Goal: Register for event/course

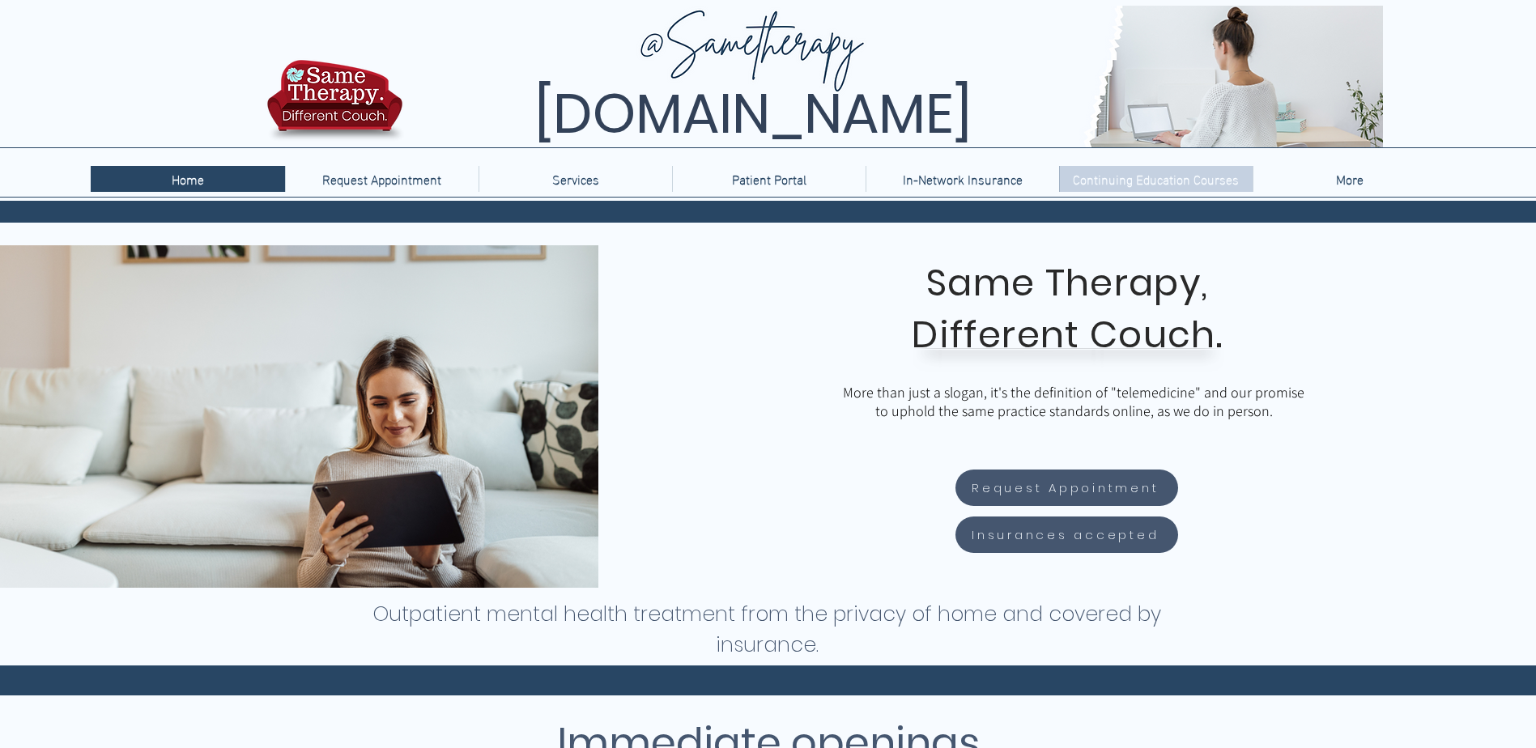
click at [1222, 170] on p "Continuing Education Courses" at bounding box center [1155, 179] width 182 height 26
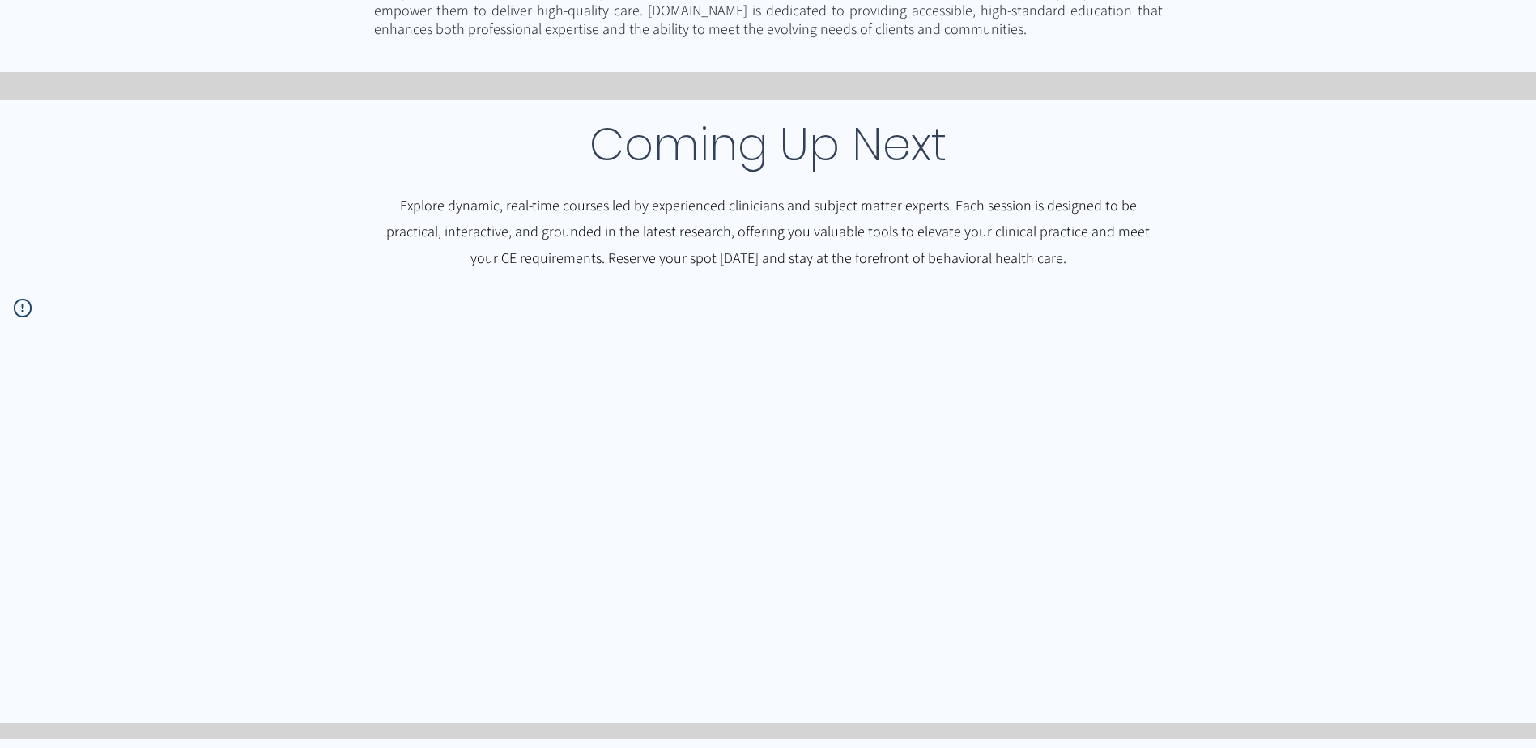
scroll to position [486, 0]
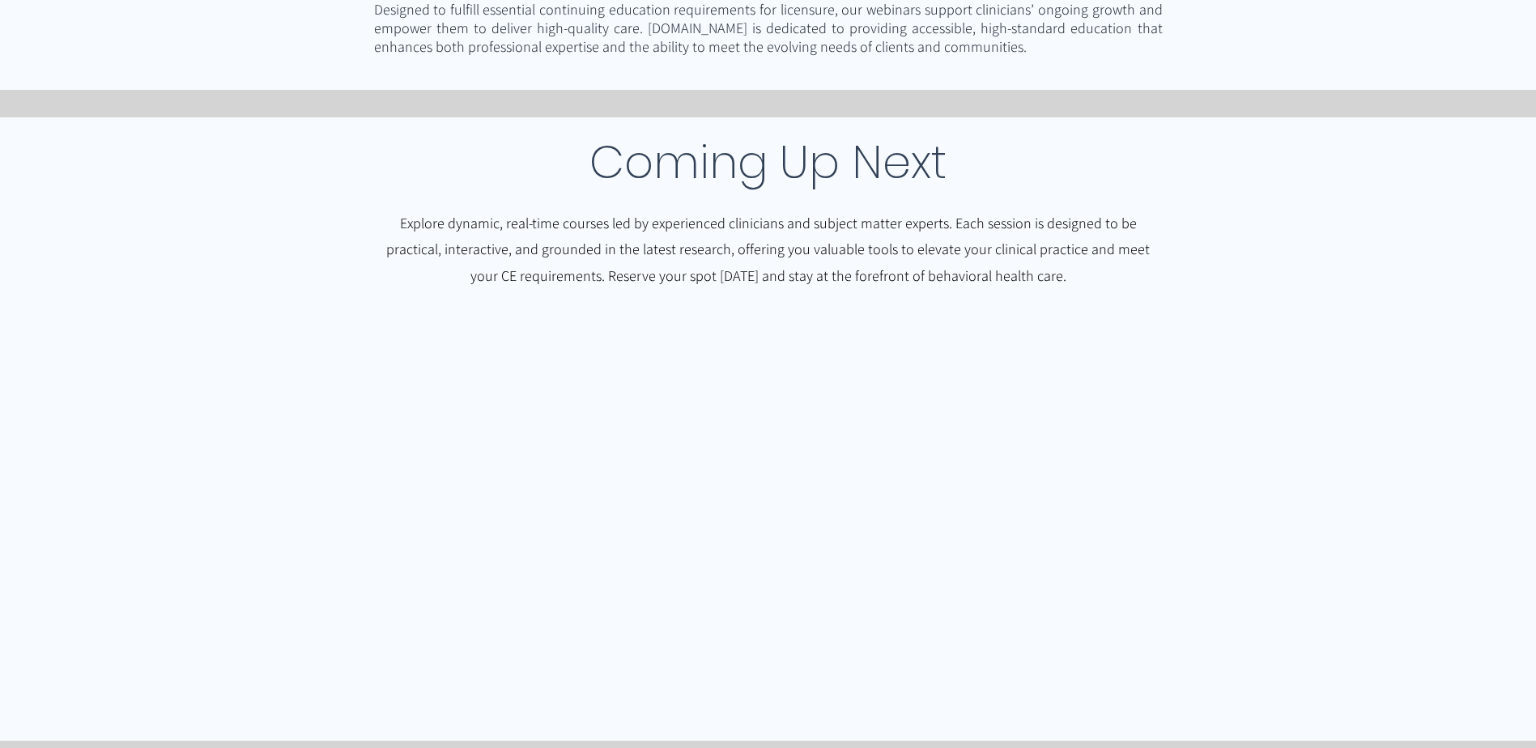
click at [731, 459] on div at bounding box center [768, 515] width 1536 height 397
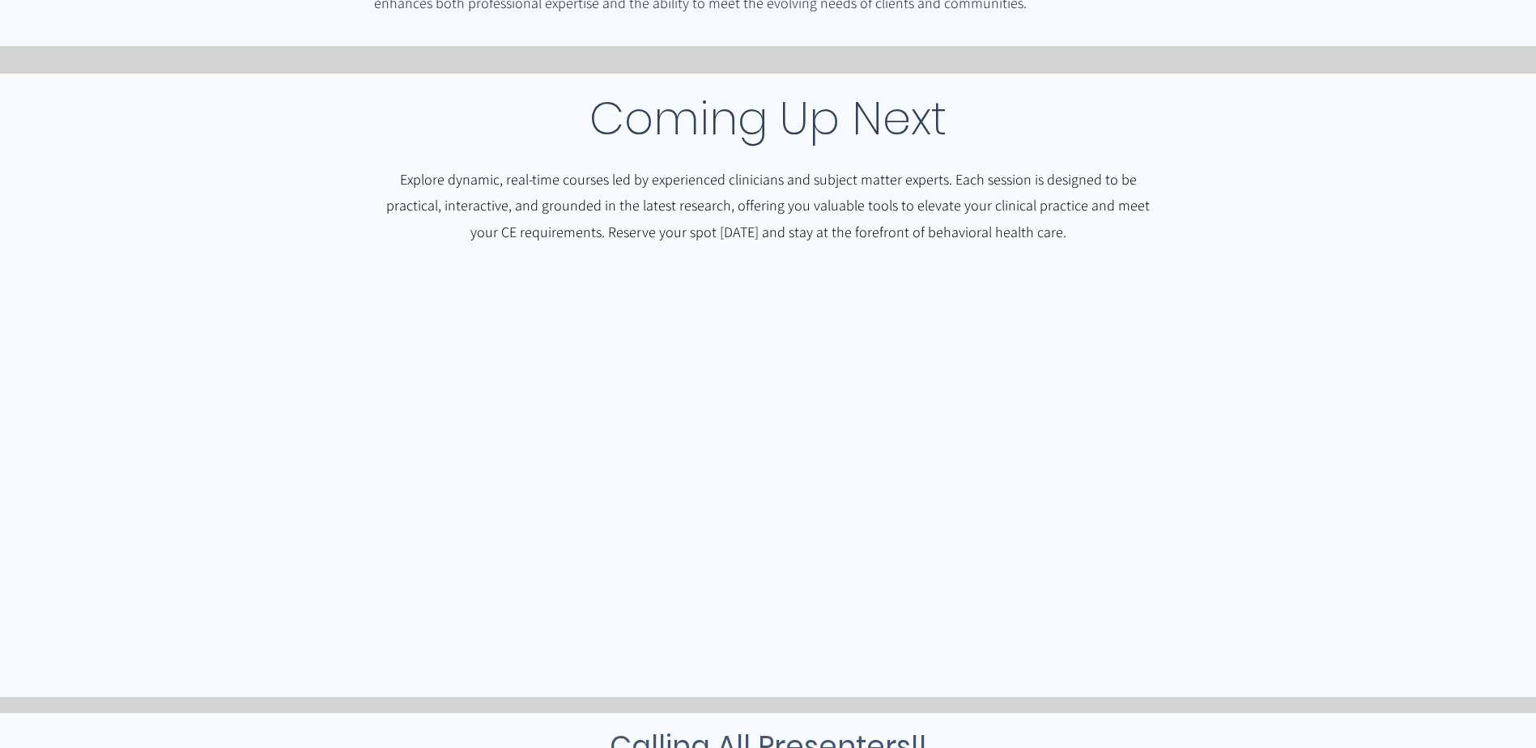
scroll to position [520, 0]
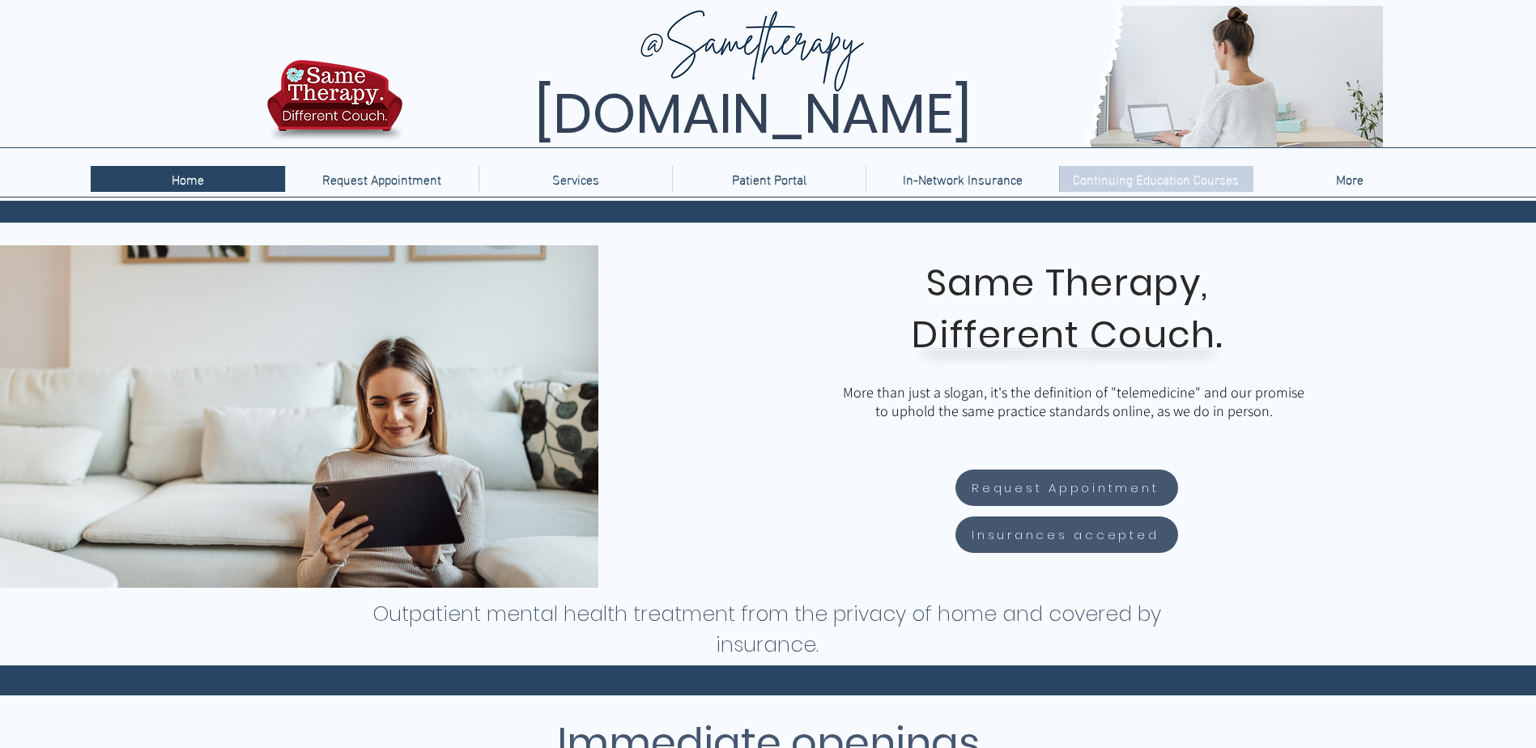
click at [1128, 190] on p "Continuing Education Courses" at bounding box center [1155, 179] width 182 height 26
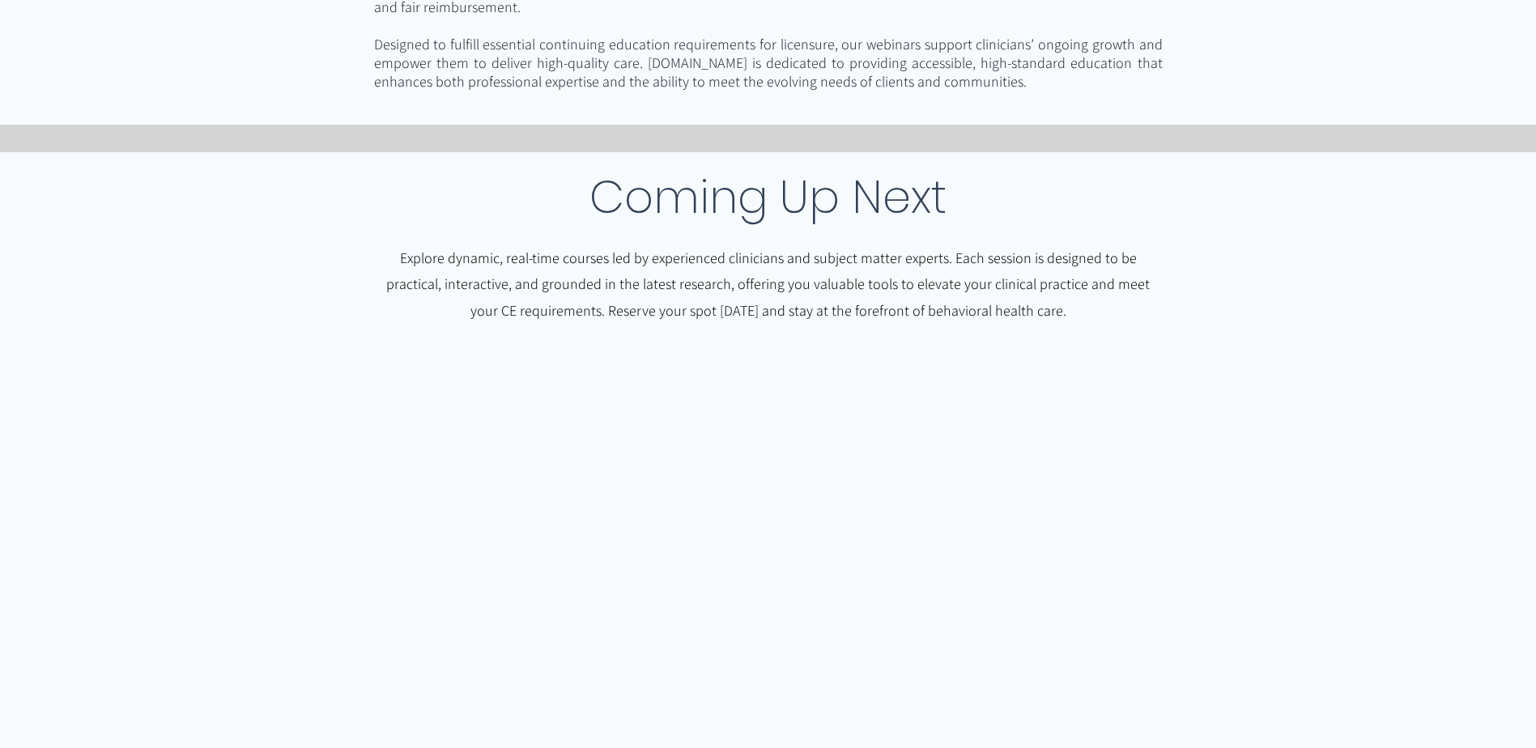
drag, startPoint x: 287, startPoint y: 499, endPoint x: 273, endPoint y: 517, distance: 23.0
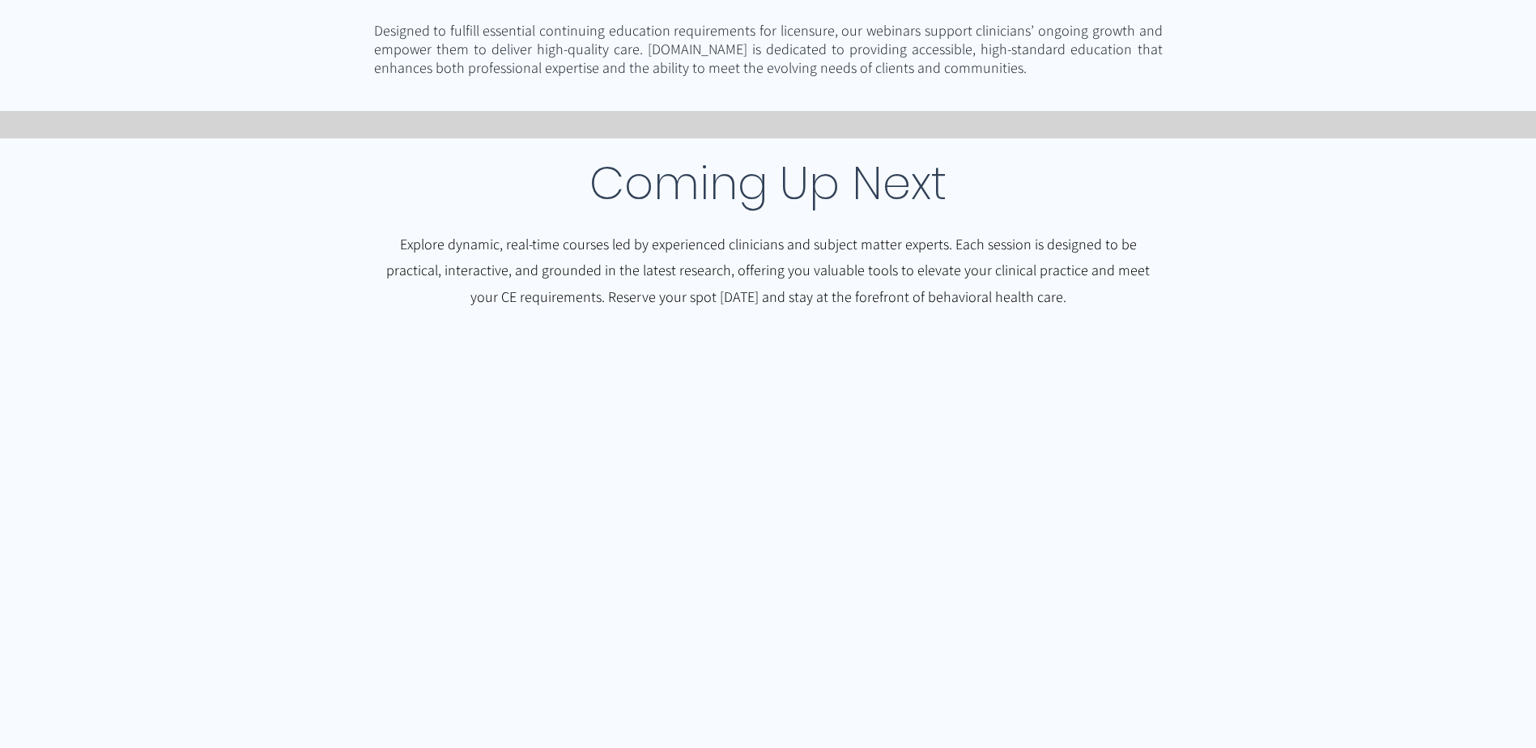
scroll to position [488, 0]
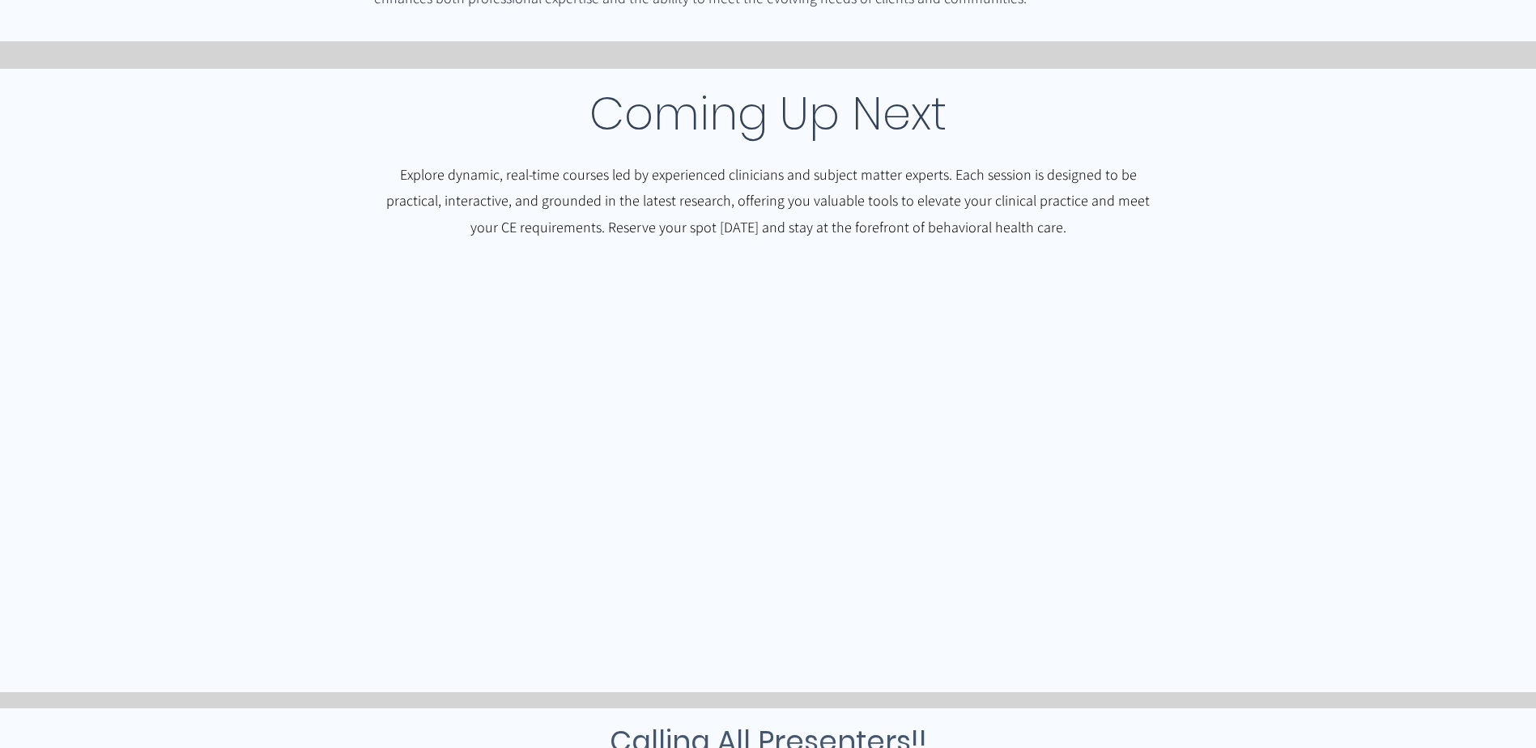
click at [347, 465] on div at bounding box center [768, 466] width 1536 height 397
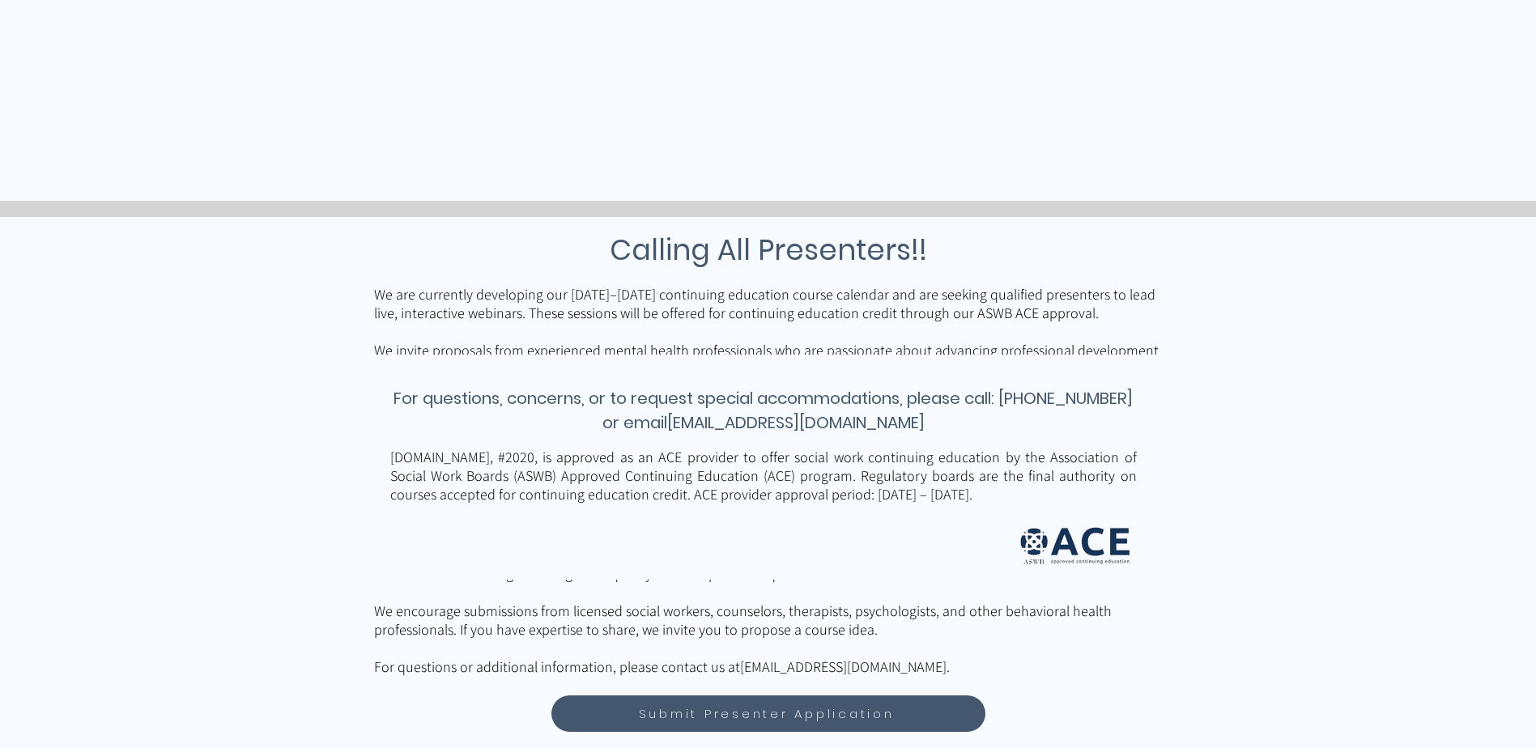
scroll to position [1168, 0]
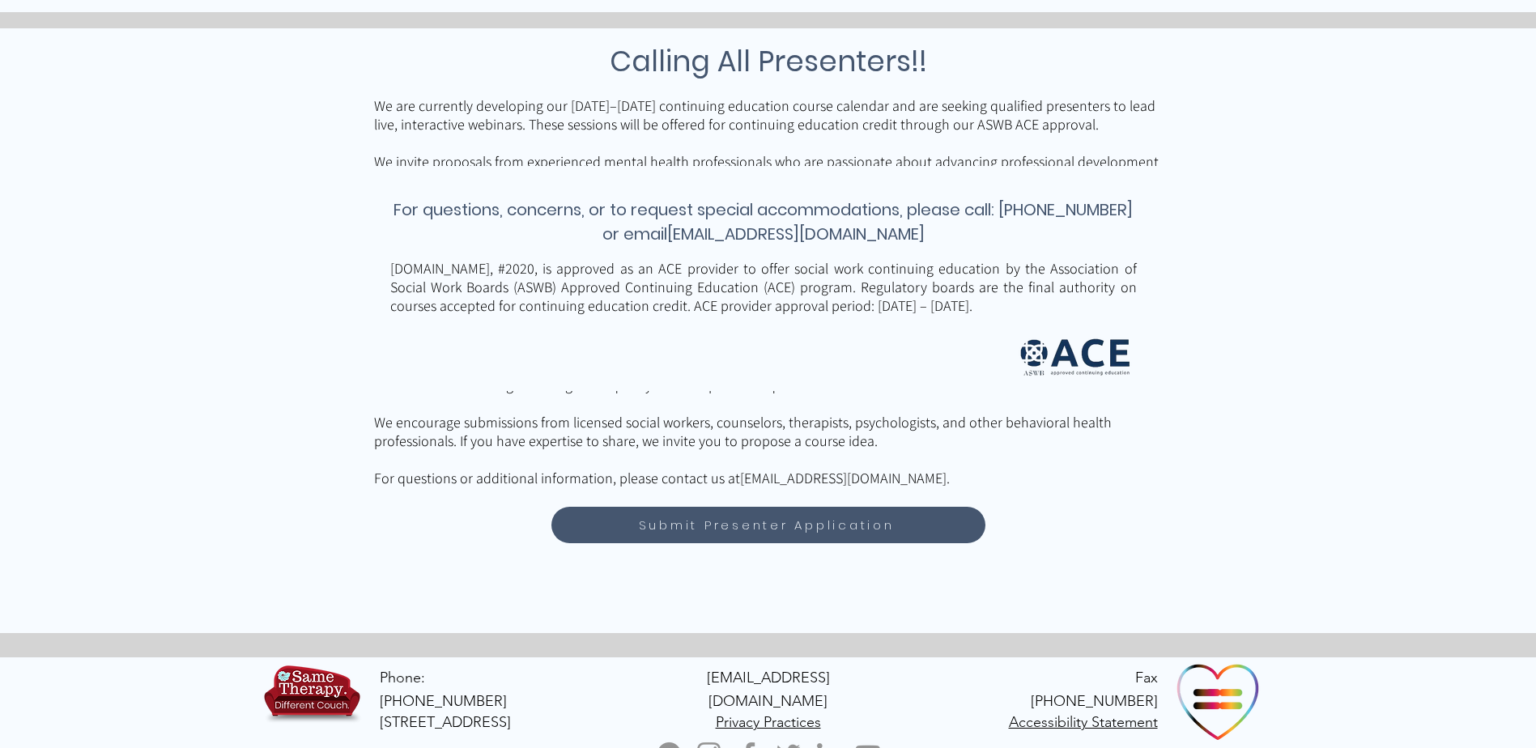
click at [656, 385] on div at bounding box center [768, 278] width 1536 height 225
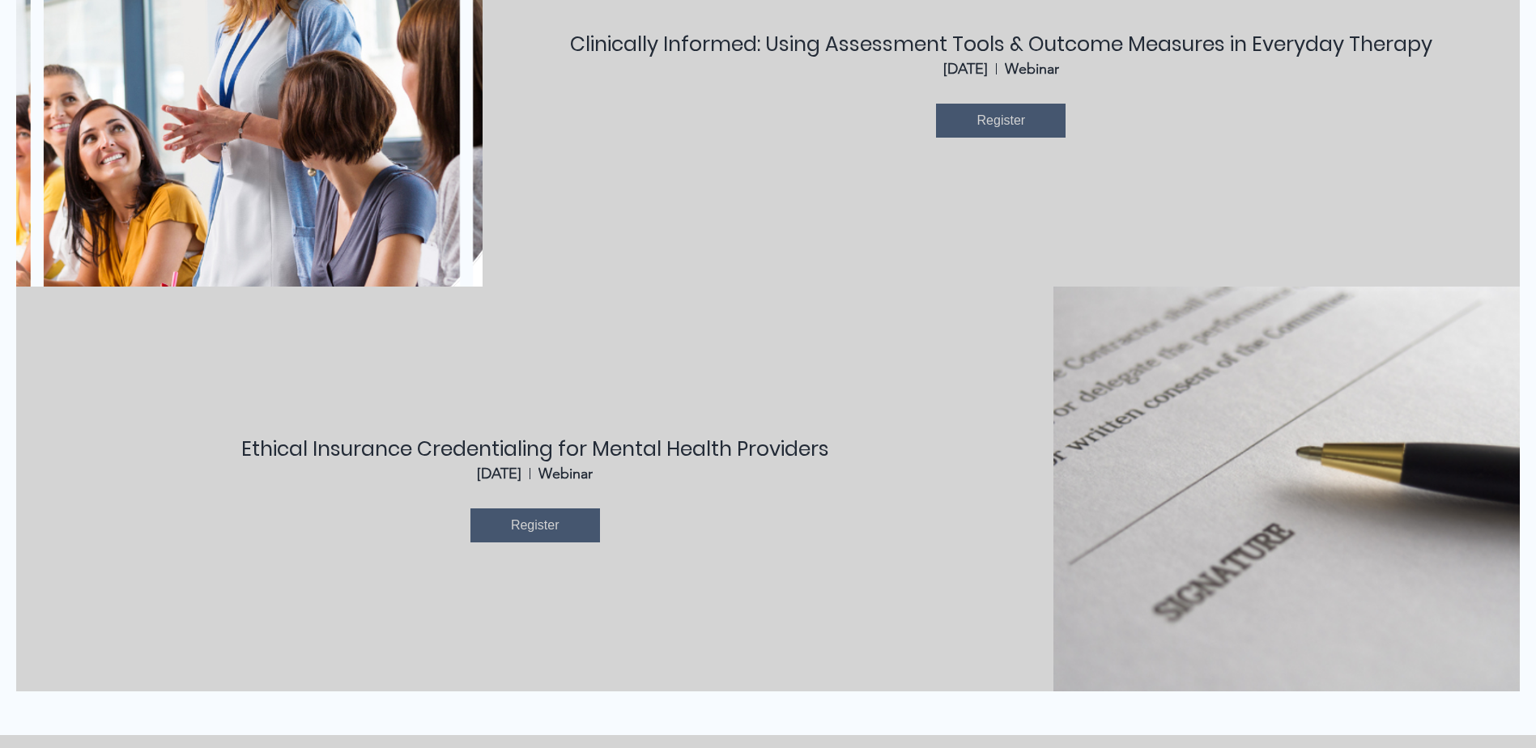
scroll to position [809, 0]
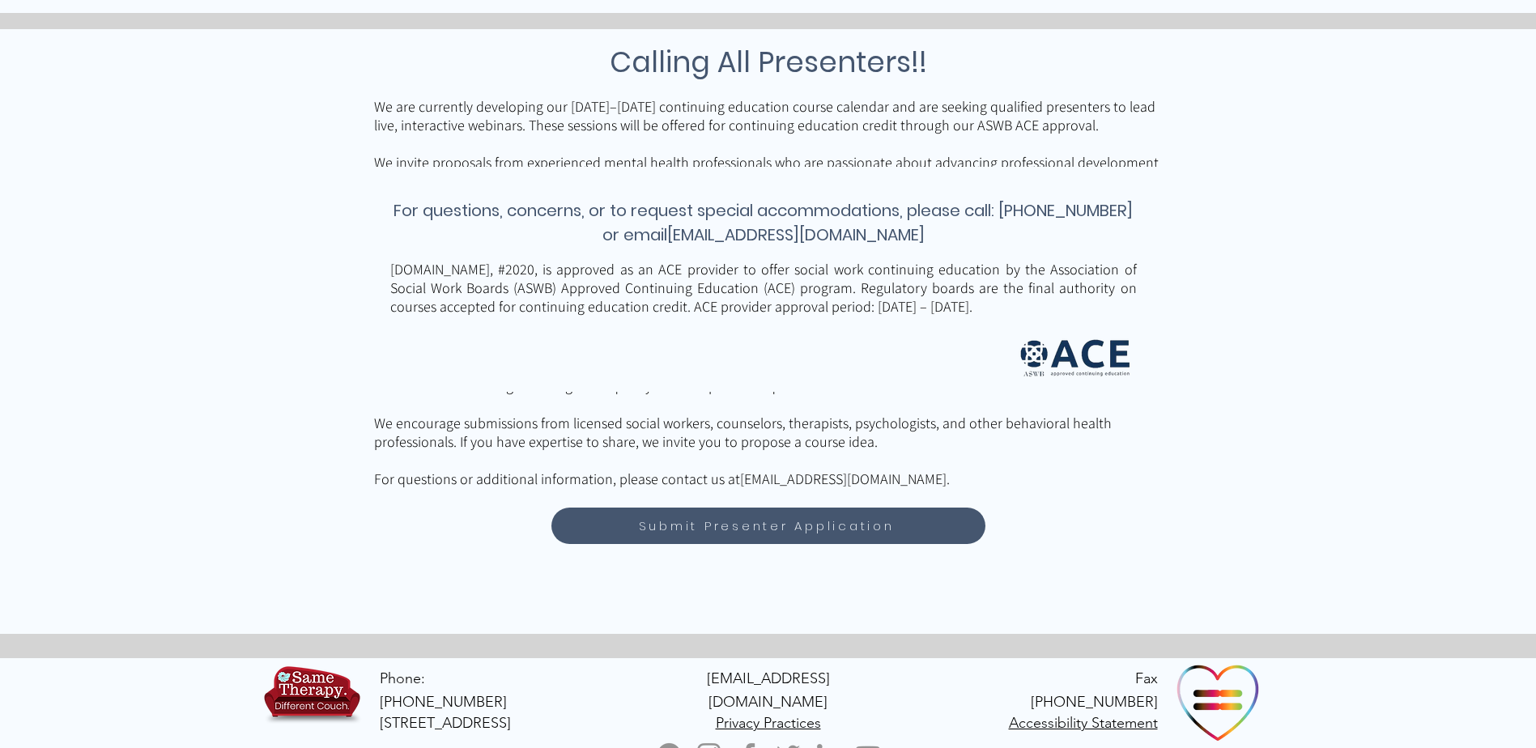
scroll to position [1613, 0]
drag, startPoint x: 579, startPoint y: 407, endPoint x: 504, endPoint y: 396, distance: 75.3
click at [507, 398] on p "​" at bounding box center [768, 403] width 788 height 19
drag, startPoint x: 501, startPoint y: 393, endPoint x: 667, endPoint y: 382, distance: 166.3
click at [667, 382] on div "Calling All Presenters!! We are currently developing our [DATE]–[DATE] continui…" at bounding box center [768, 330] width 1536 height 605
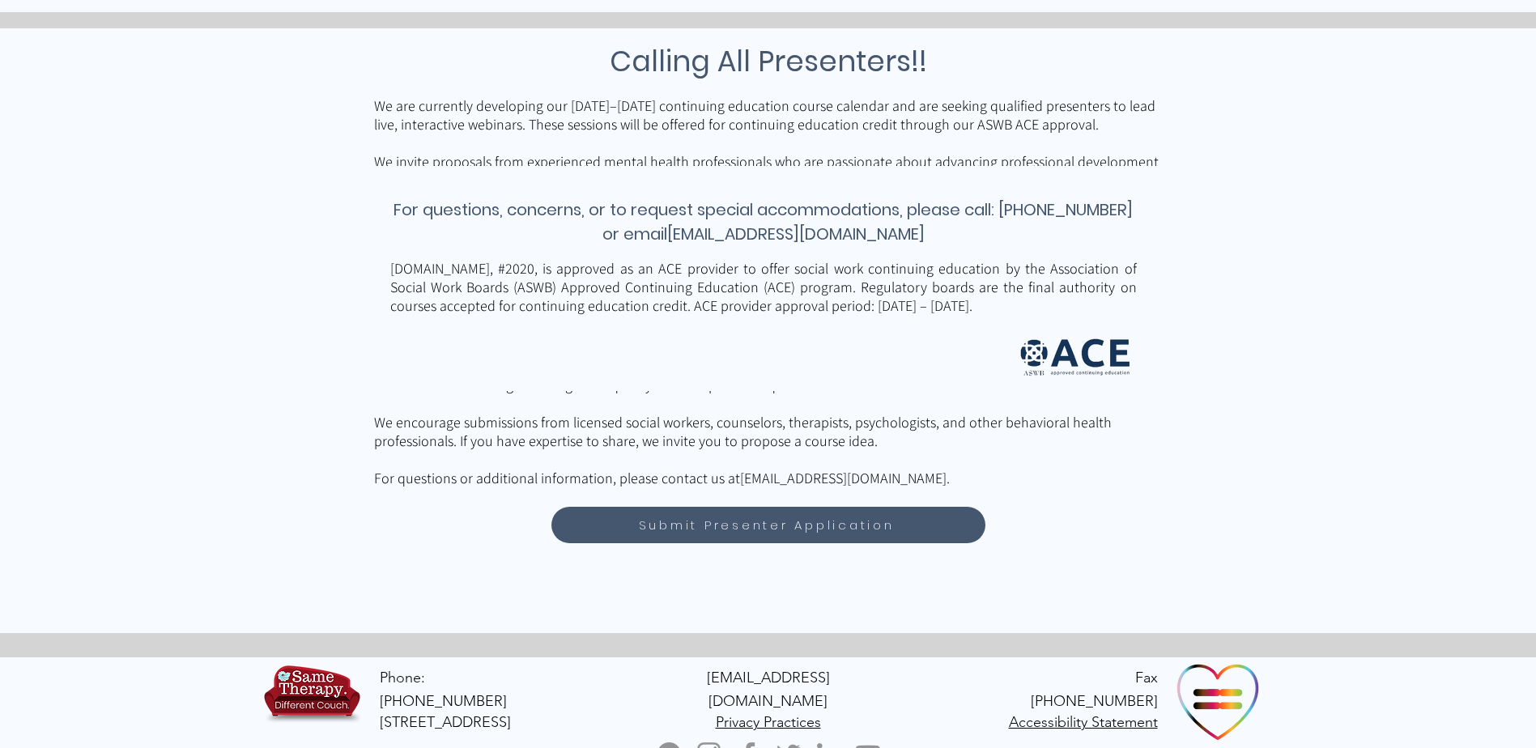
click at [307, 401] on div at bounding box center [768, 330] width 1536 height 605
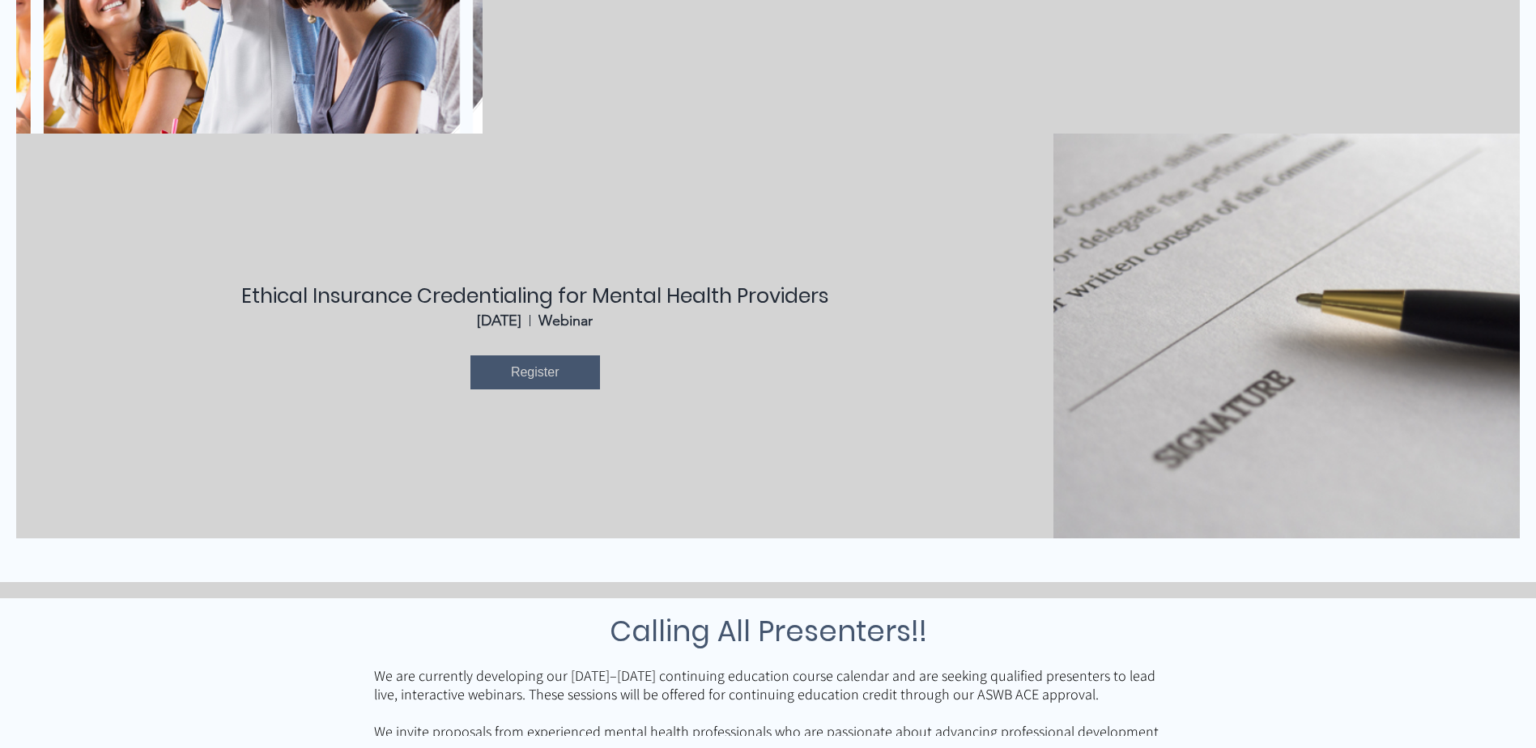
scroll to position [1047, 0]
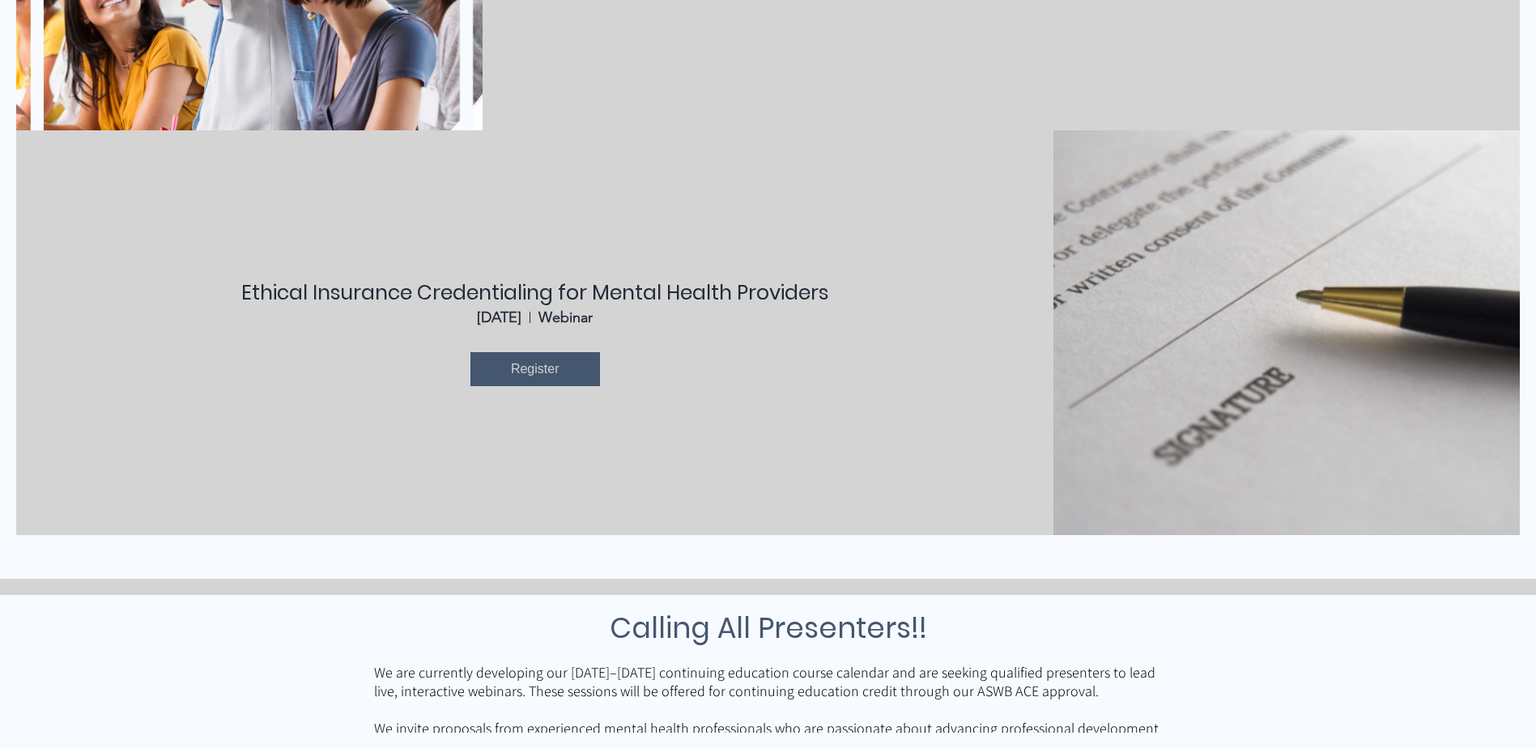
click at [426, 288] on link "Ethical Insurance Credentialing for Mental Health Providers" at bounding box center [535, 292] width 588 height 28
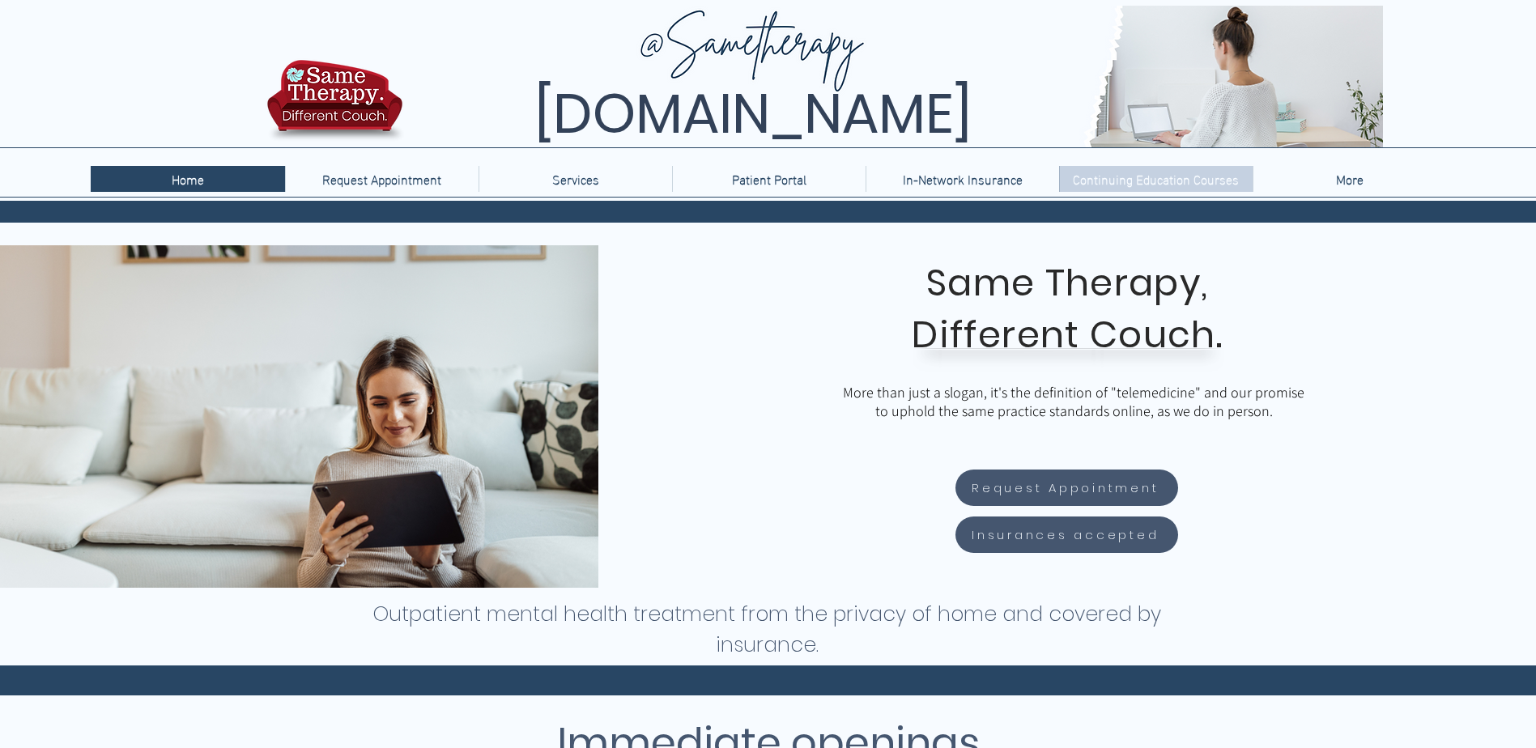
click at [1126, 188] on p "Continuing Education Courses" at bounding box center [1155, 179] width 182 height 26
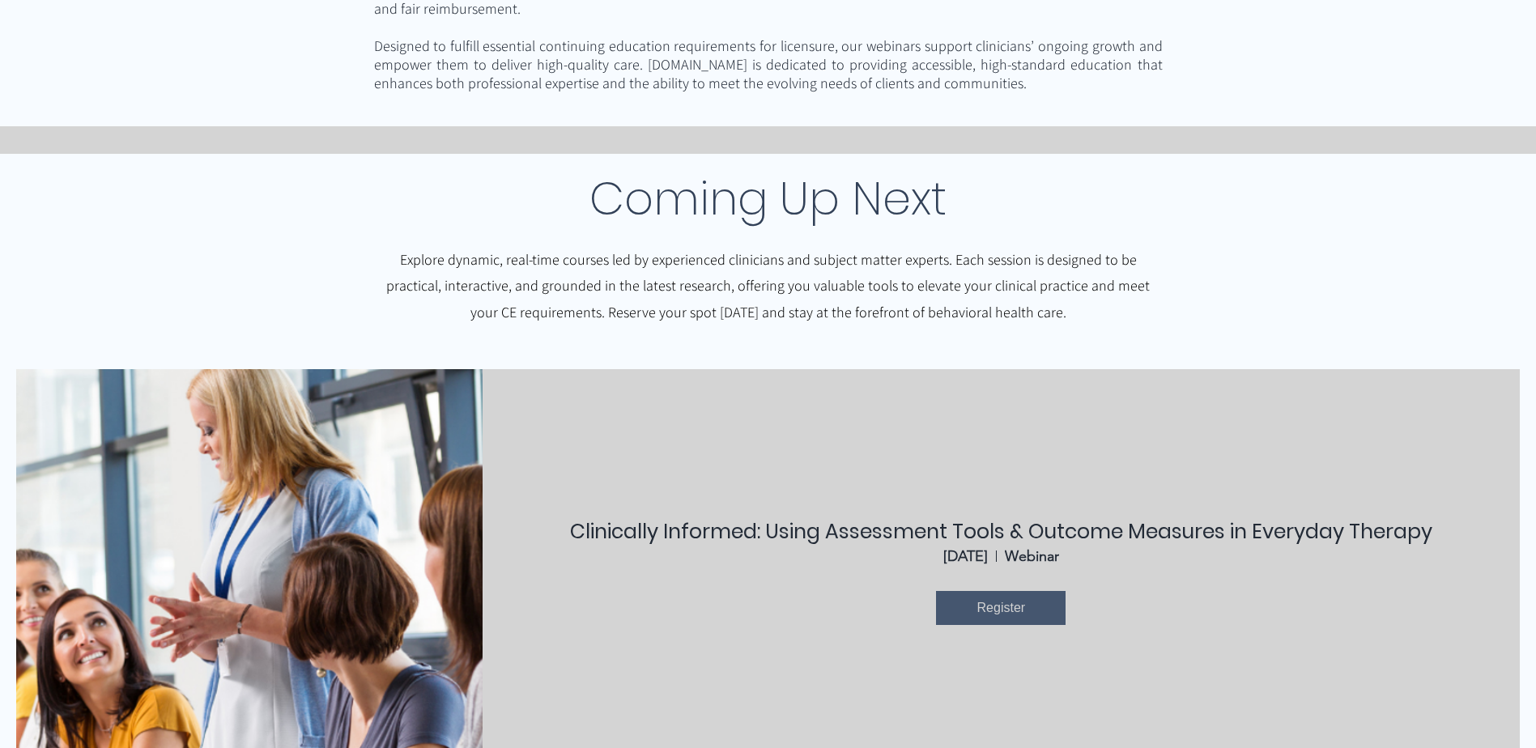
scroll to position [399, 0]
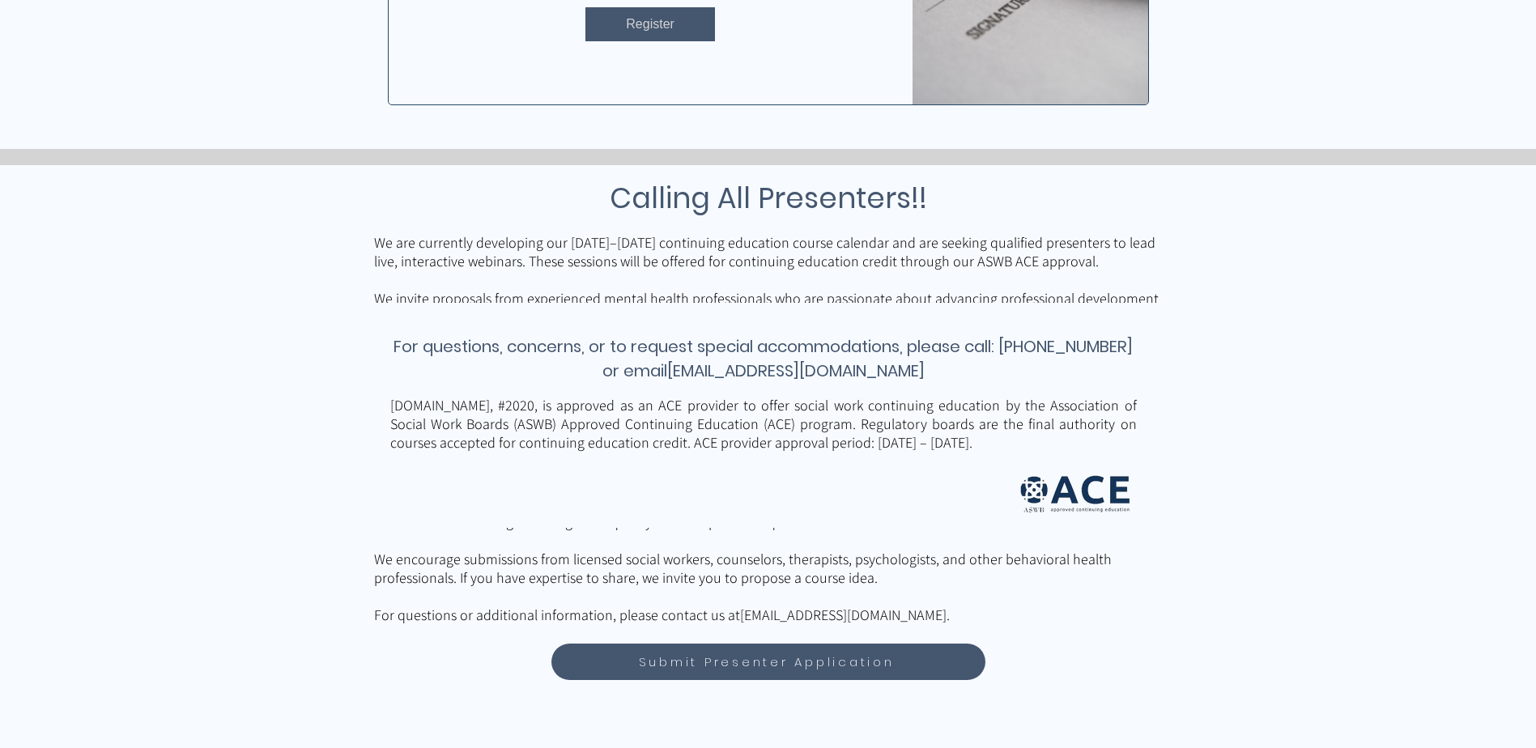
scroll to position [1354, 0]
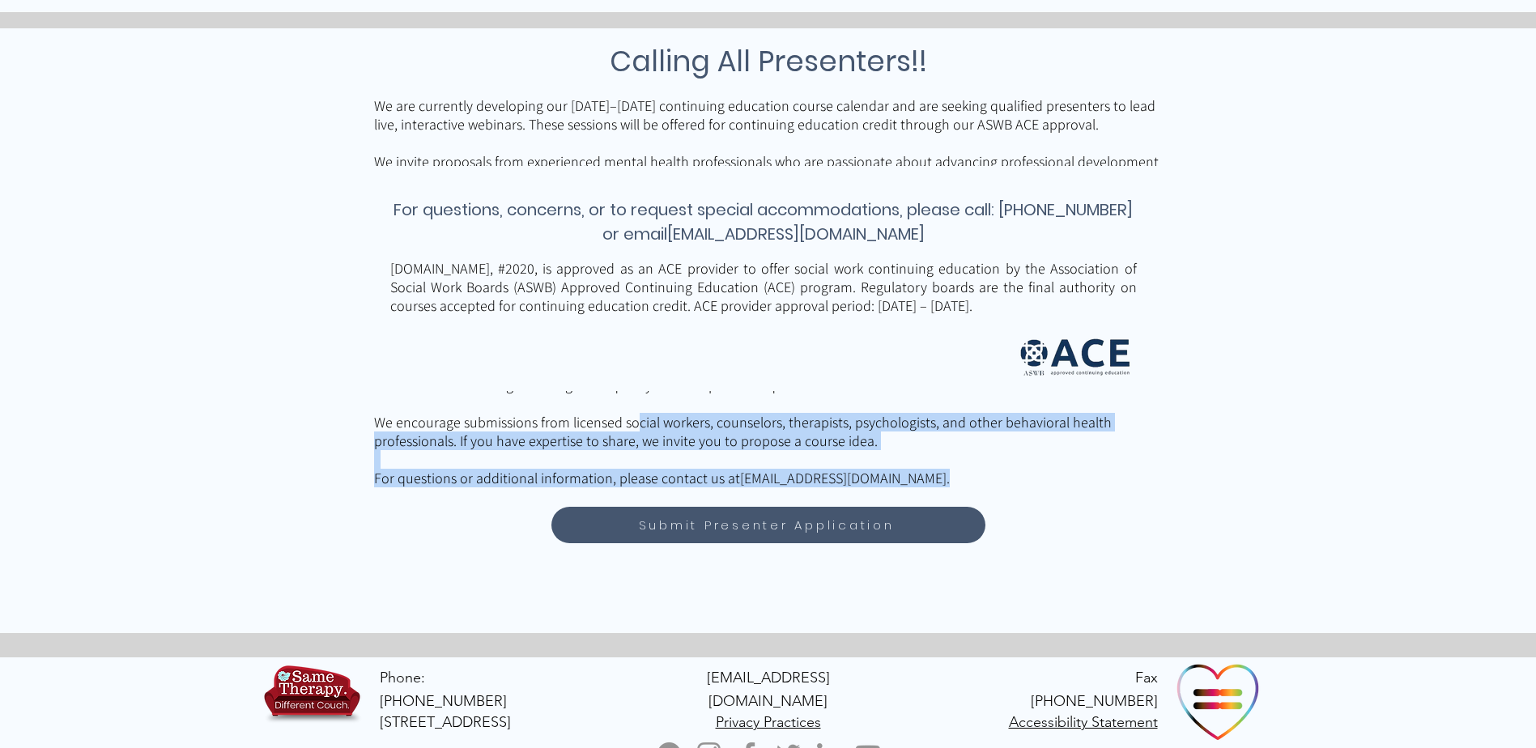
drag, startPoint x: 466, startPoint y: 391, endPoint x: 631, endPoint y: 431, distance: 169.8
click at [631, 431] on div "Calling All Presenters!! We are currently developing our [DATE]–[DATE] continui…" at bounding box center [768, 330] width 1536 height 605
drag, startPoint x: 631, startPoint y: 431, endPoint x: 554, endPoint y: 378, distance: 93.2
click at [554, 378] on div at bounding box center [768, 278] width 1536 height 225
click at [528, 389] on div at bounding box center [768, 278] width 1536 height 225
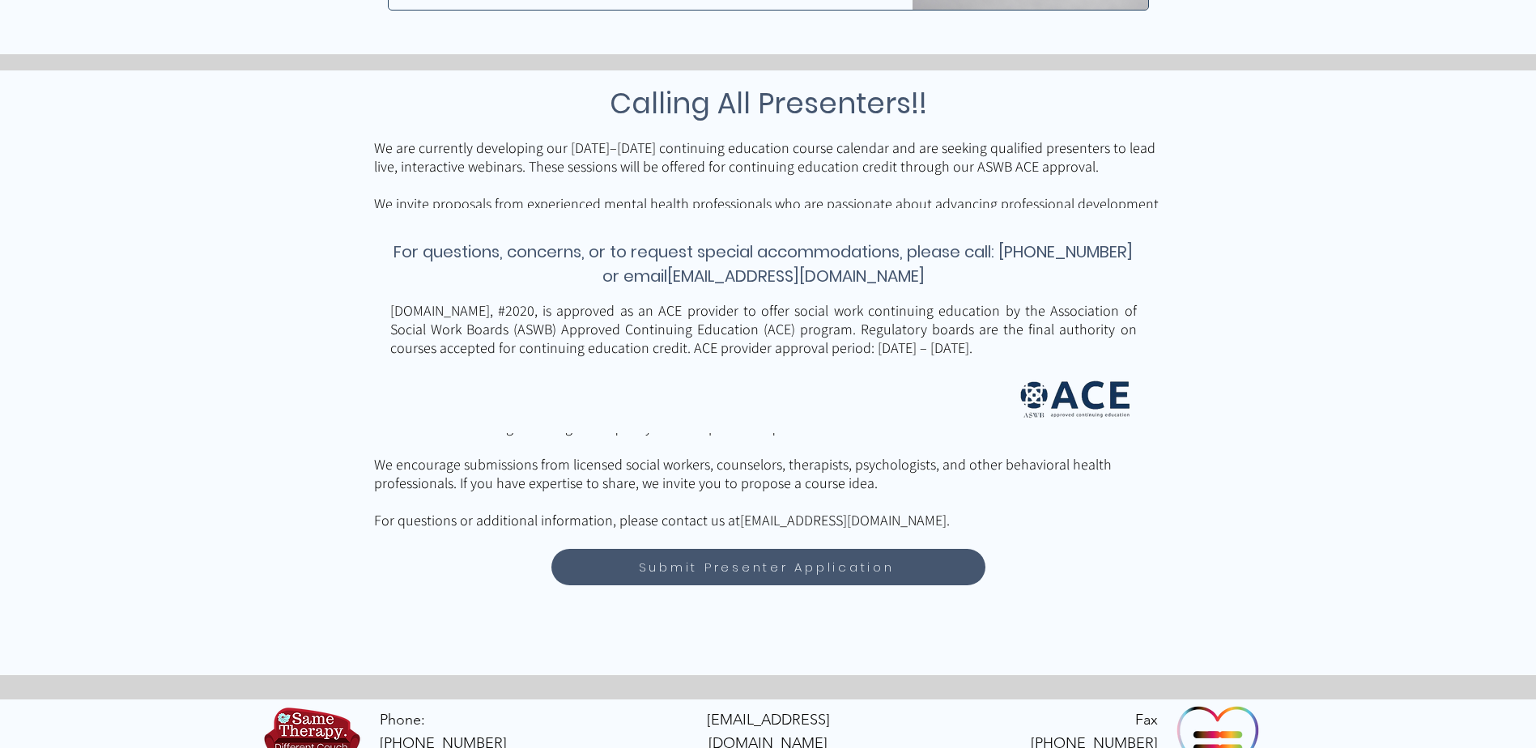
scroll to position [1247, 0]
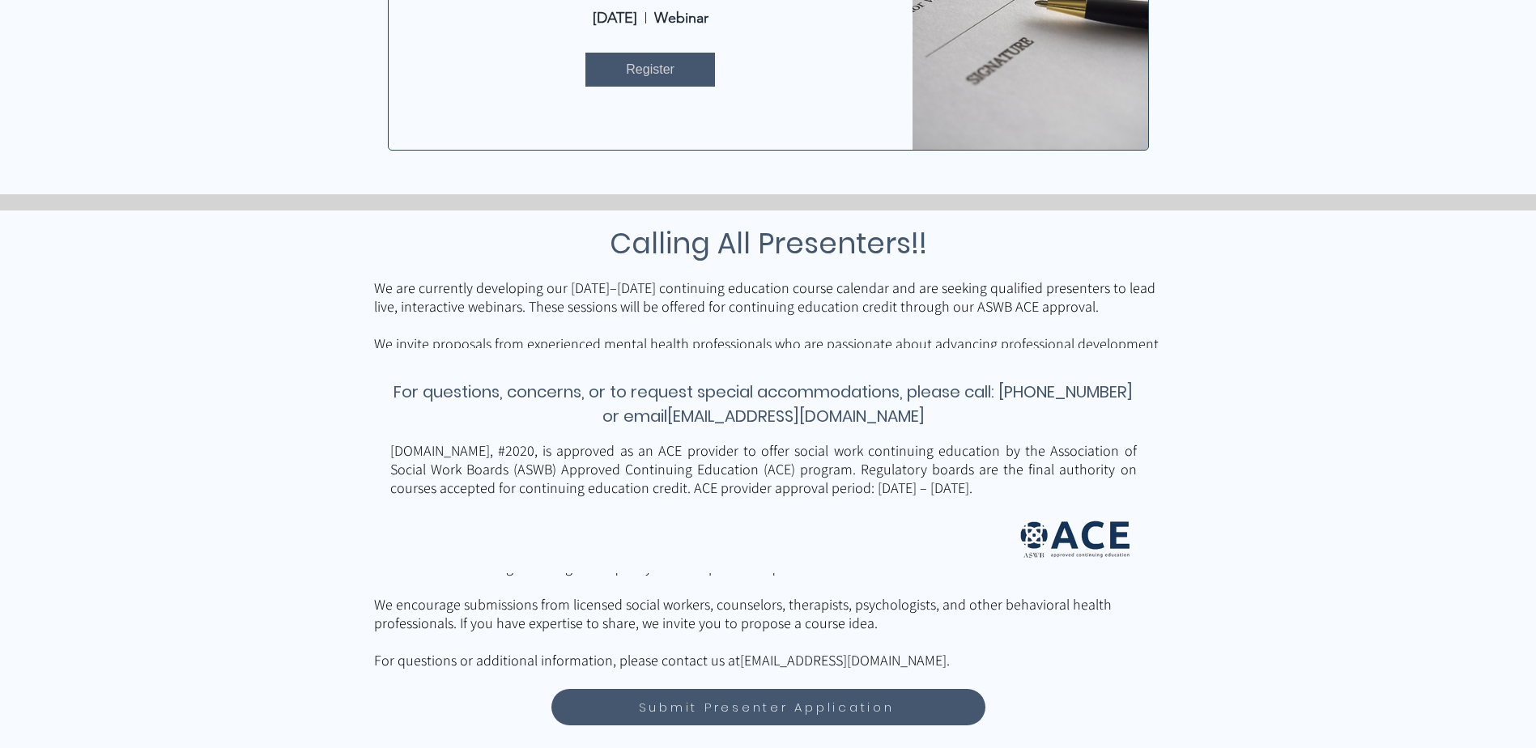
scroll to position [1214, 0]
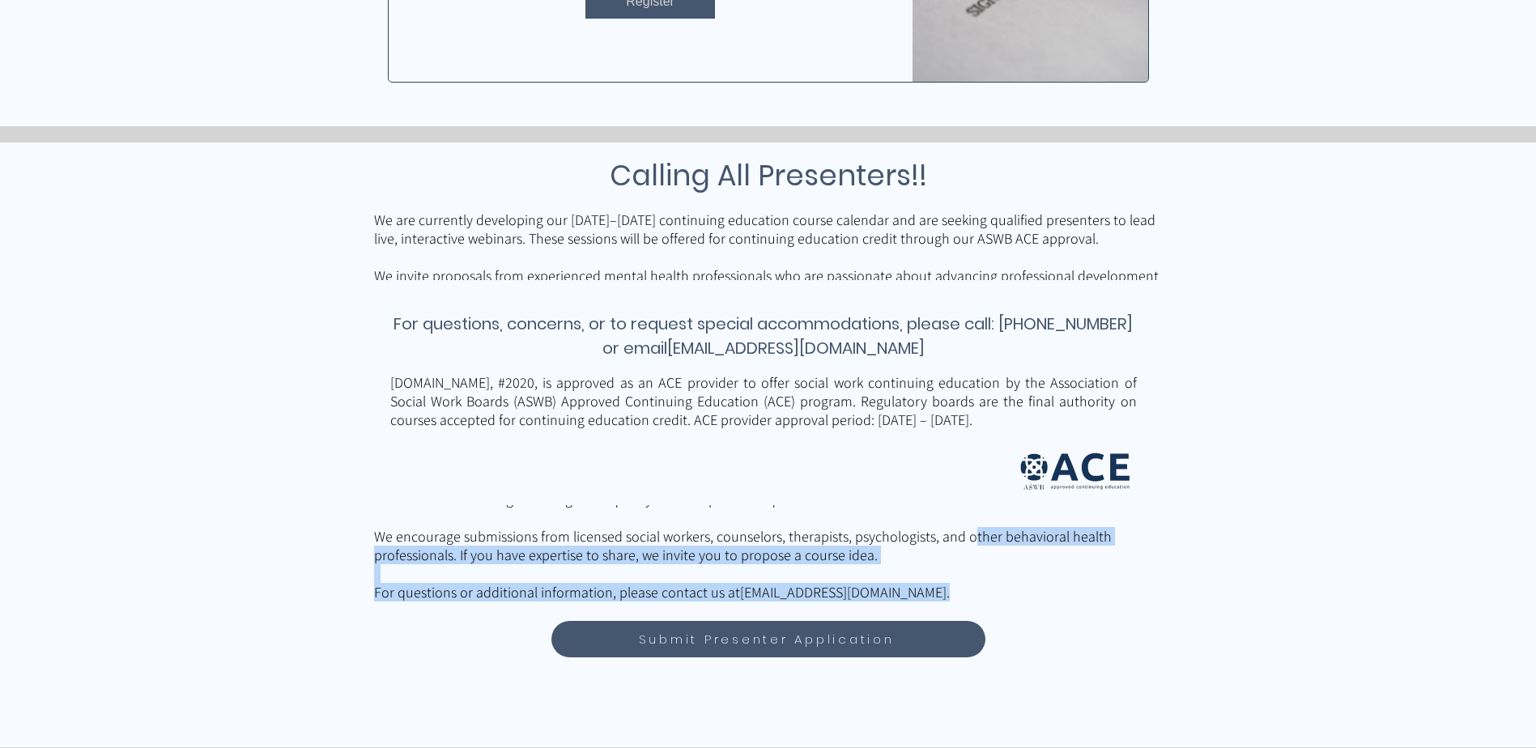
drag, startPoint x: 464, startPoint y: 504, endPoint x: 1140, endPoint y: 539, distance: 676.8
click at [1140, 539] on div "Calling All Presenters!! We are currently developing our 2025–2026 continuing e…" at bounding box center [768, 444] width 1536 height 605
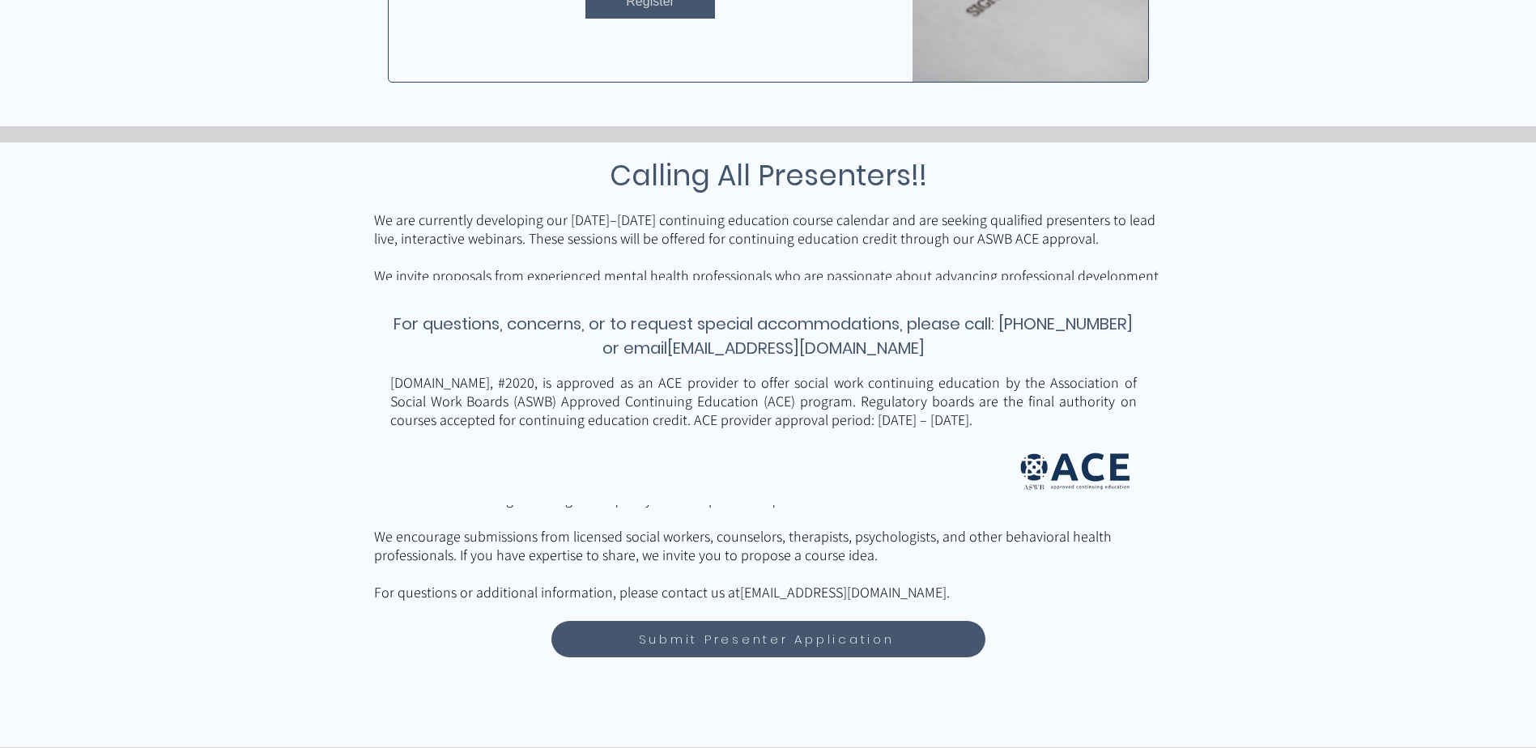
drag, startPoint x: 1140, startPoint y: 539, endPoint x: 1291, endPoint y: 585, distance: 158.2
click at [1290, 588] on div at bounding box center [768, 444] width 1536 height 605
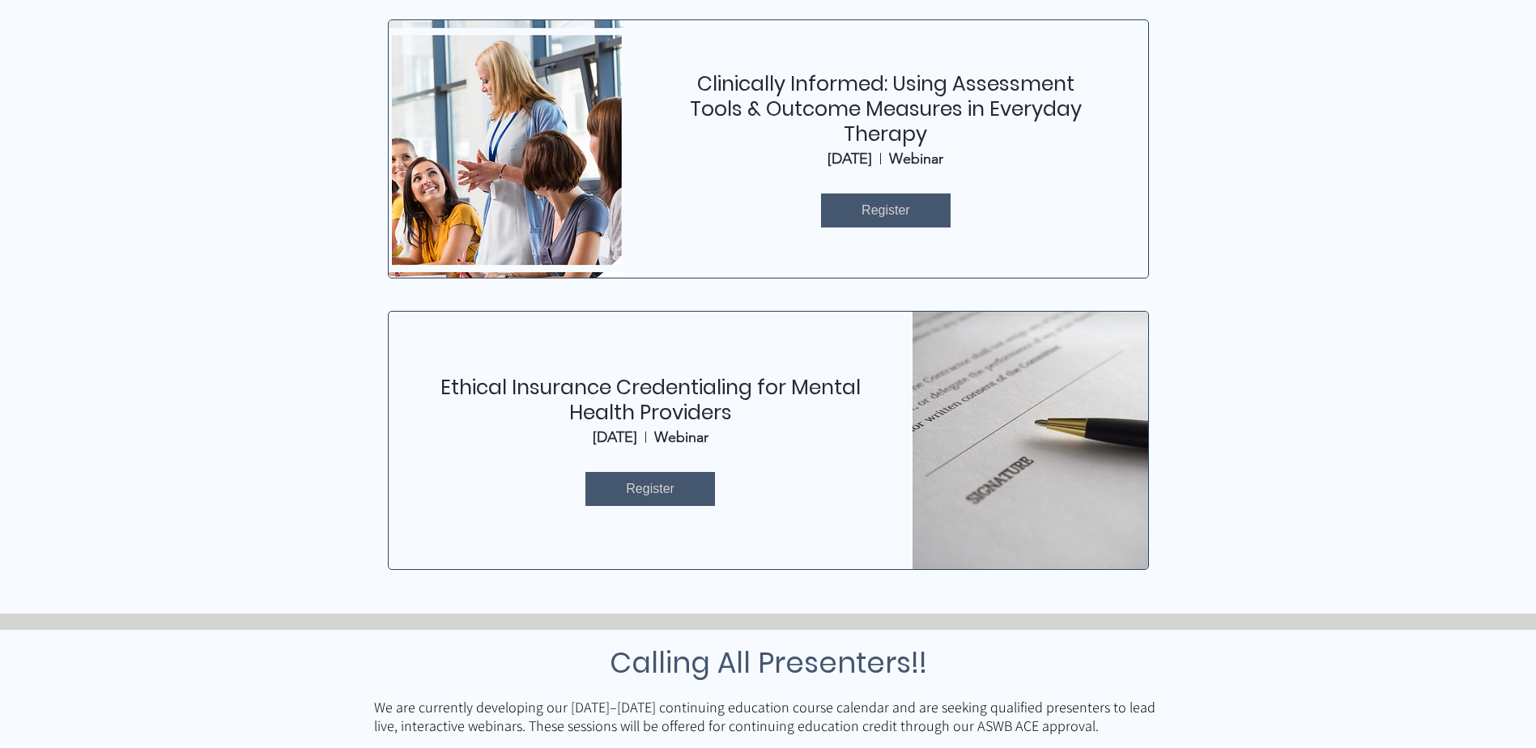
scroll to position [729, 0]
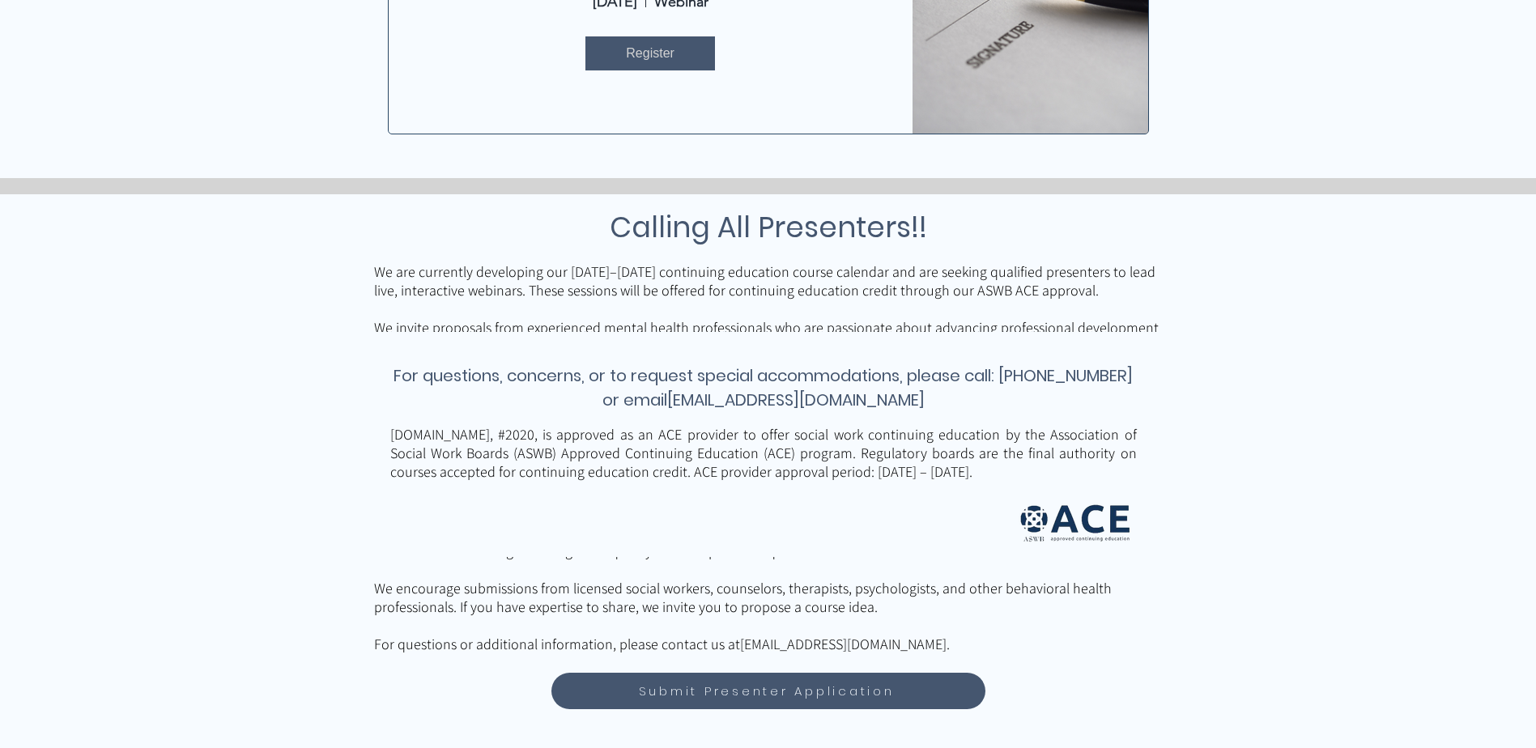
scroll to position [1328, 0]
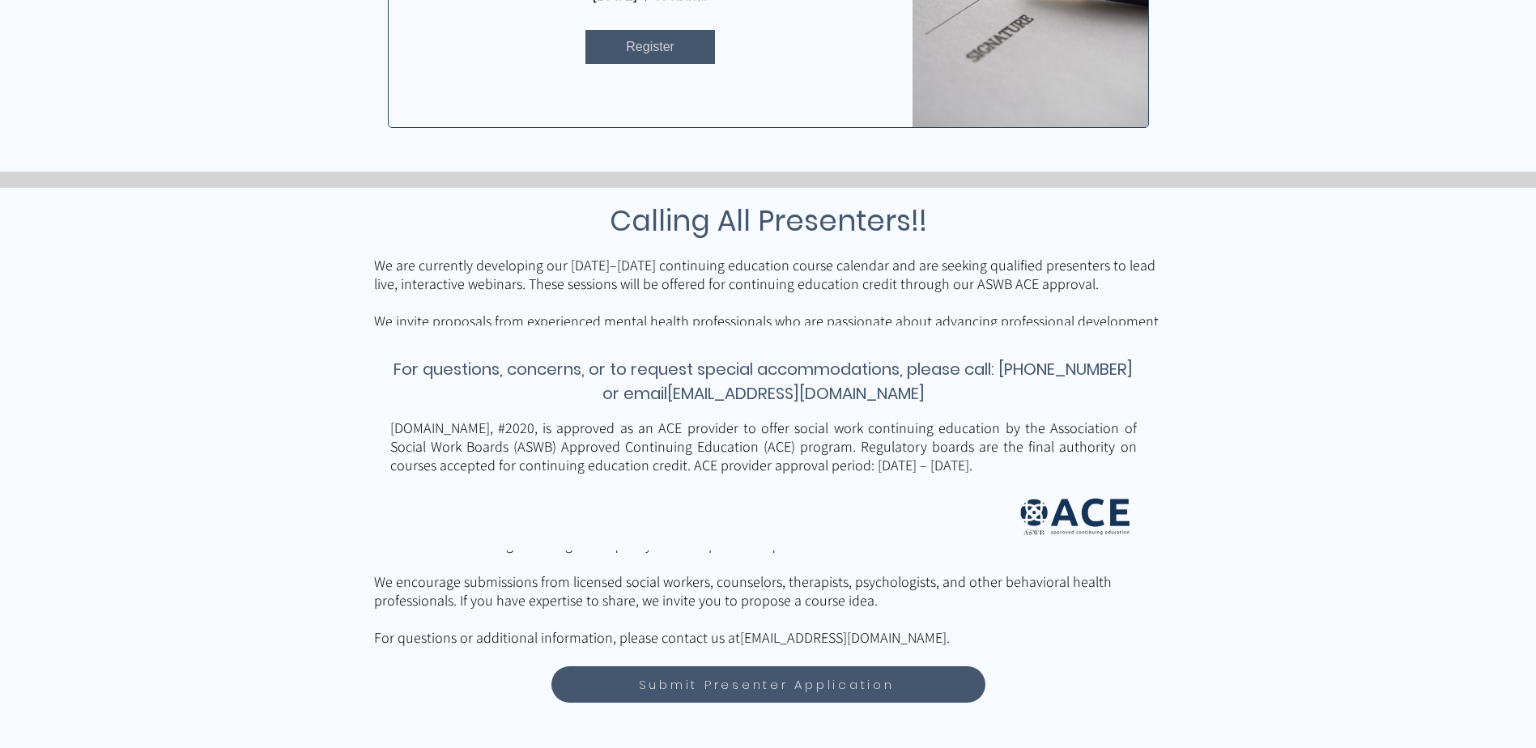
scroll to position [1214, 0]
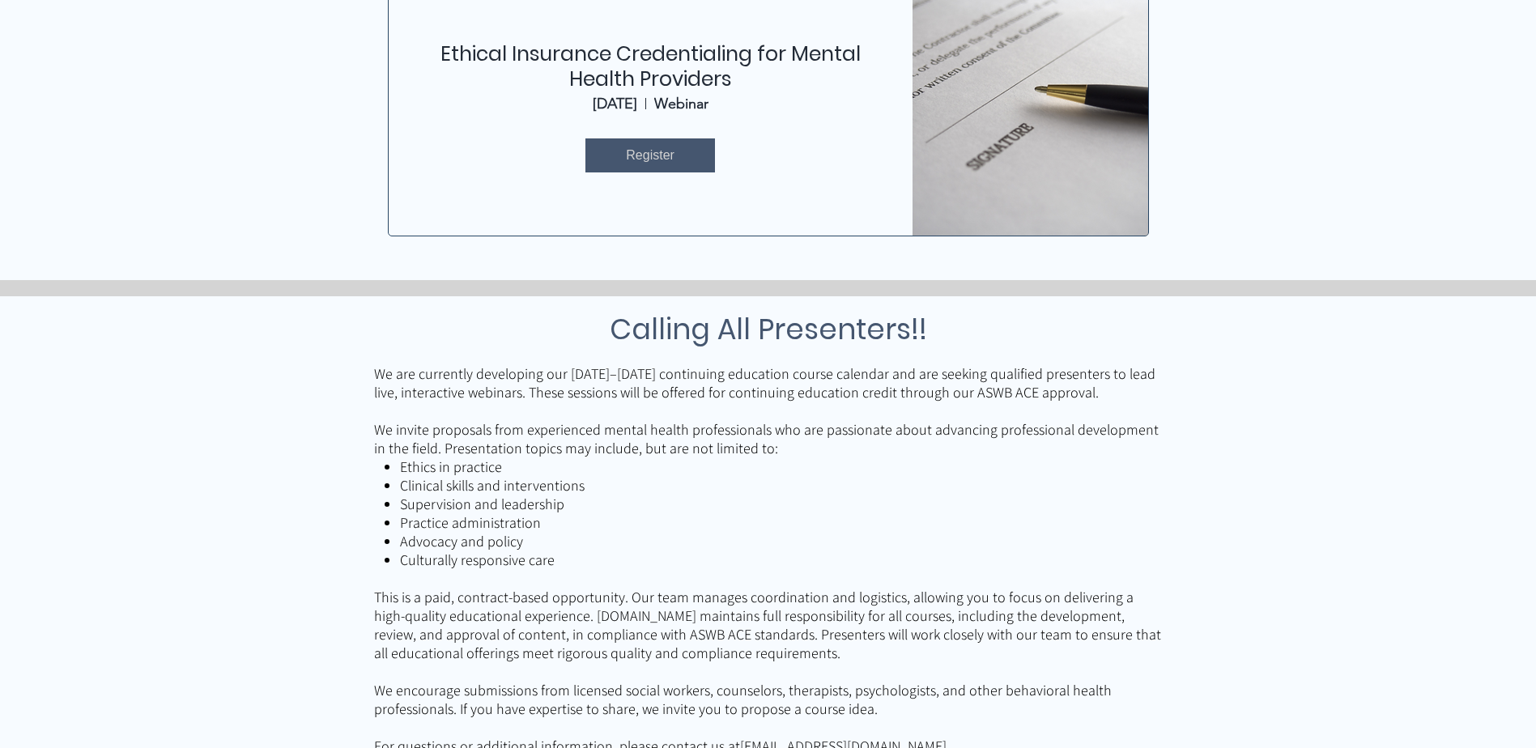
scroll to position [671, 0]
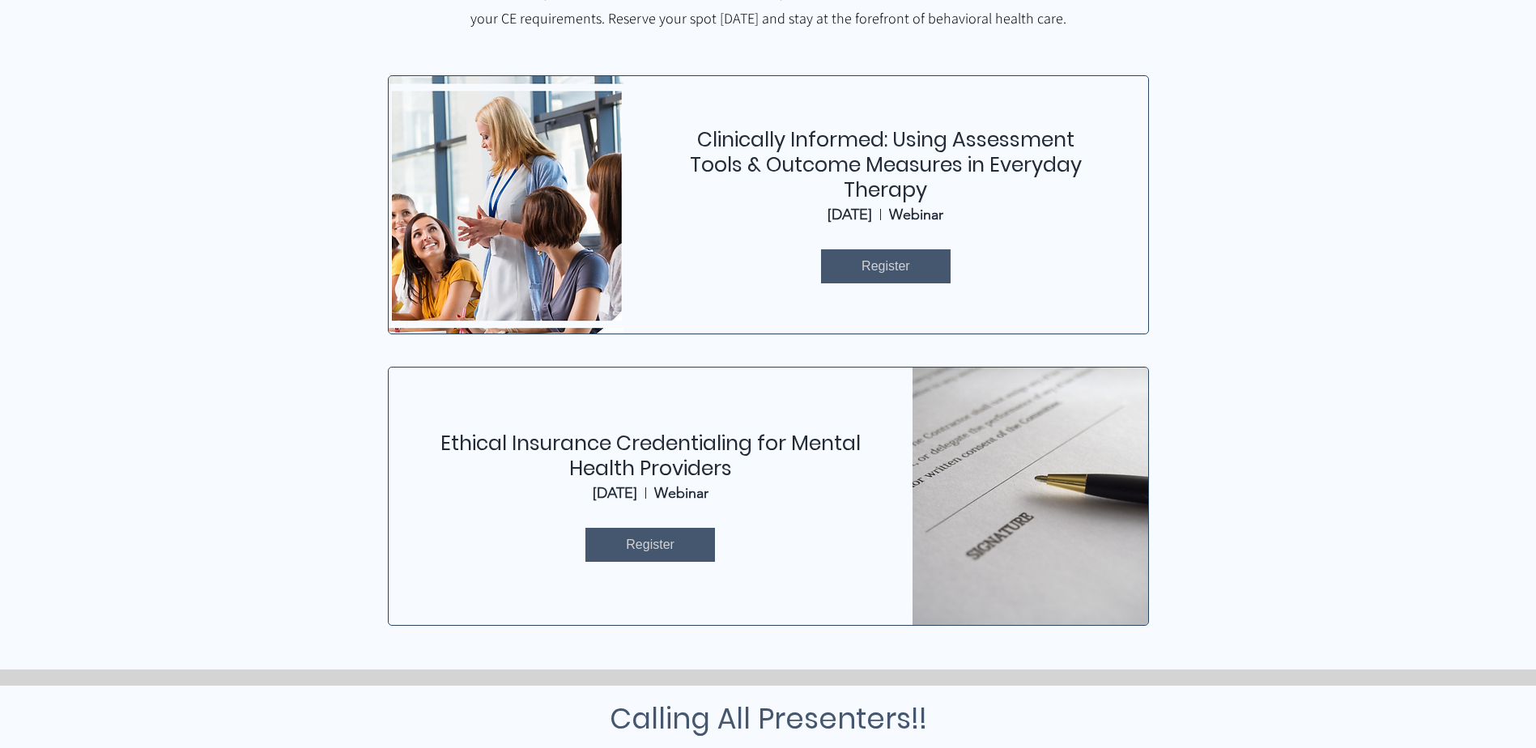
drag, startPoint x: 248, startPoint y: 179, endPoint x: 233, endPoint y: 166, distance: 19.5
click at [238, 170] on div at bounding box center [768, 278] width 1536 height 784
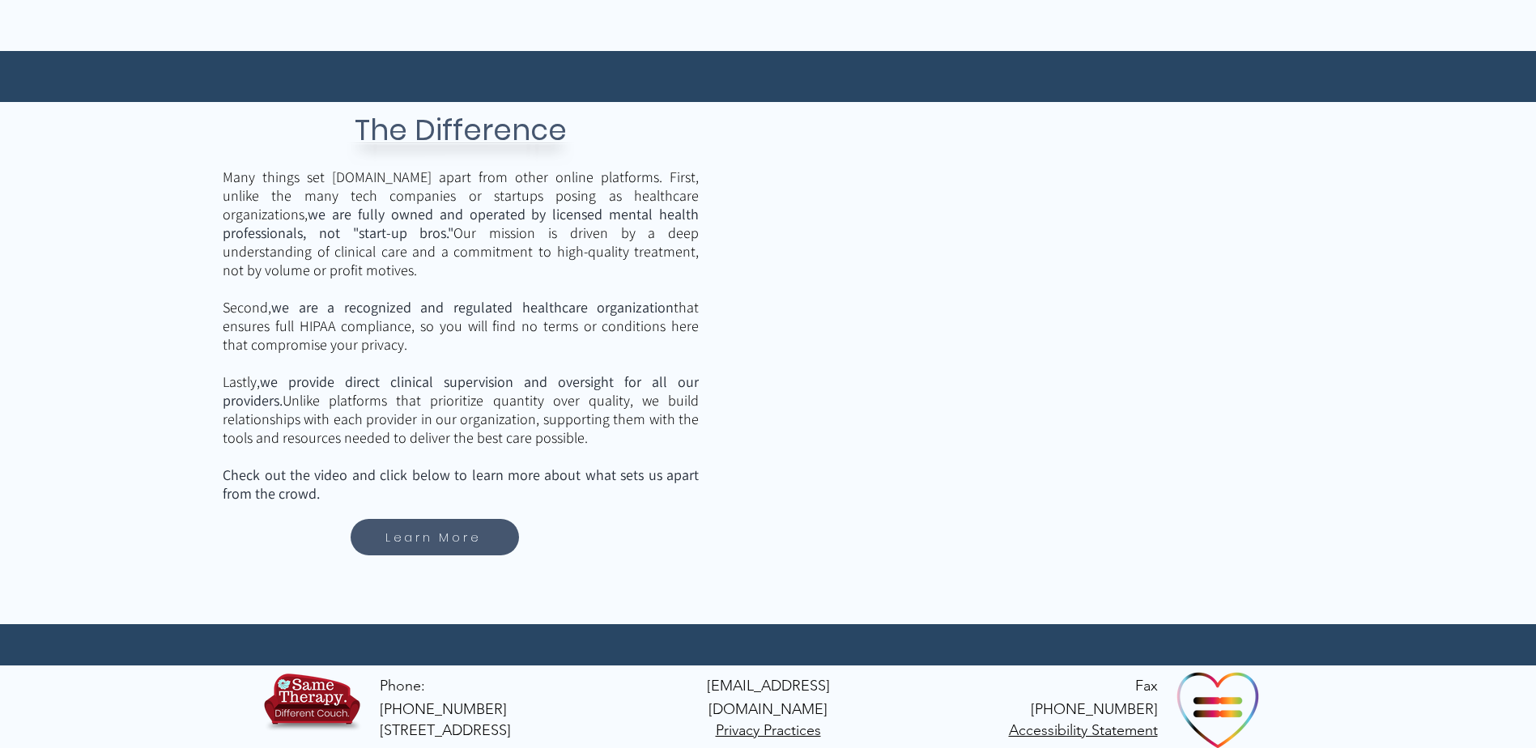
scroll to position [2239, 0]
